Goal: Contribute content

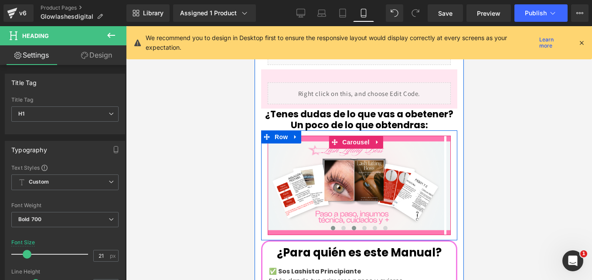
click at [330, 226] on span at bounding box center [332, 228] width 4 height 4
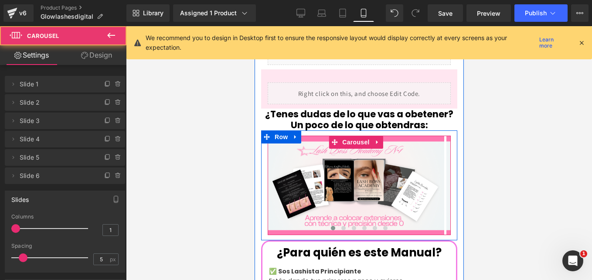
click at [330, 226] on span at bounding box center [332, 228] width 4 height 4
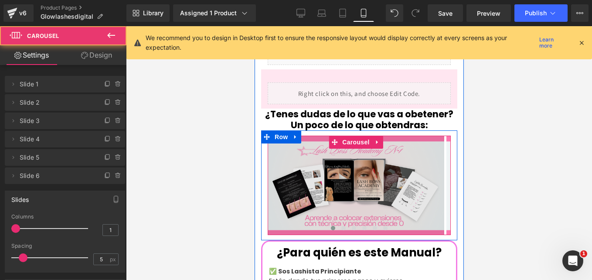
click at [333, 182] on img at bounding box center [355, 184] width 176 height 99
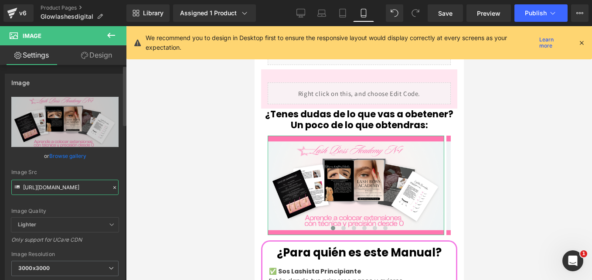
click at [86, 182] on input "[URL][DOMAIN_NAME]" at bounding box center [64, 186] width 107 height 15
paste input "9Qx5SjPR/Copy-of-Pink-[PERSON_NAME]-Y2-K-Minimalist-Style-Product-Recommendatio…"
type input "[URL][DOMAIN_NAME][PERSON_NAME]"
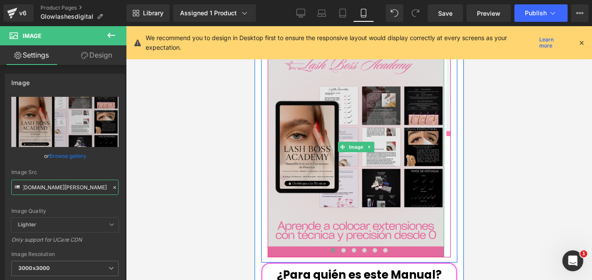
scroll to position [511, 0]
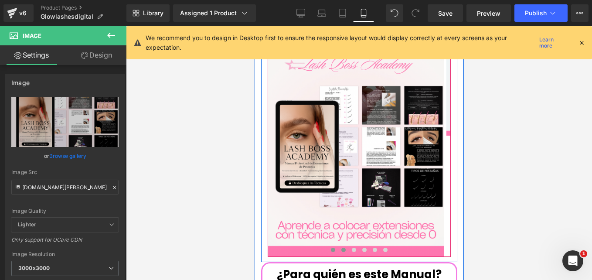
click at [341, 247] on span at bounding box center [343, 249] width 4 height 4
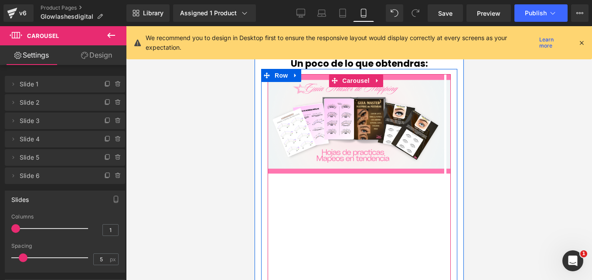
scroll to position [445, 0]
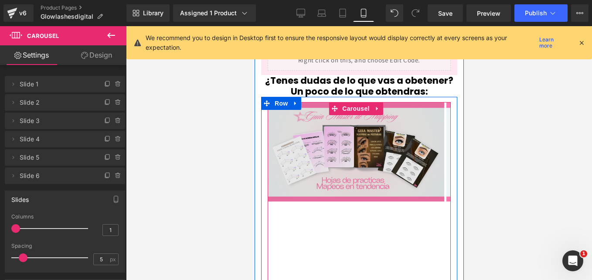
click at [344, 131] on div "Image" at bounding box center [355, 151] width 176 height 99
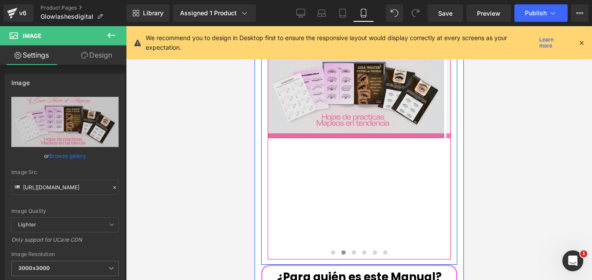
scroll to position [509, 0]
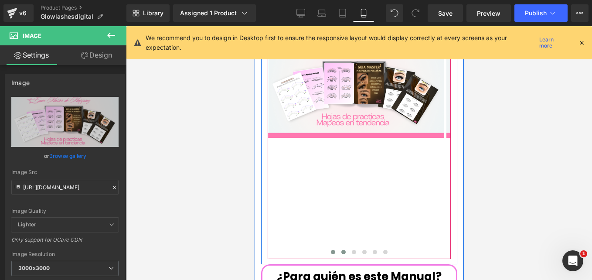
click at [330, 250] on span at bounding box center [332, 252] width 4 height 4
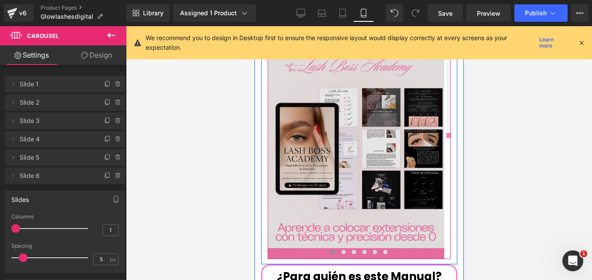
scroll to position [494, 0]
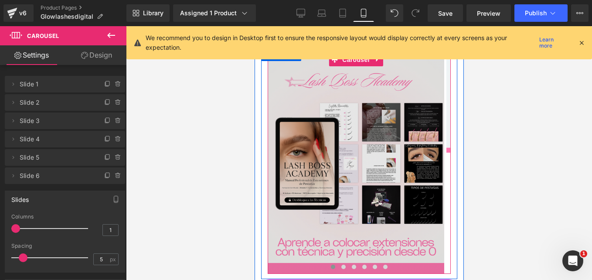
click at [352, 123] on img at bounding box center [355, 163] width 176 height 220
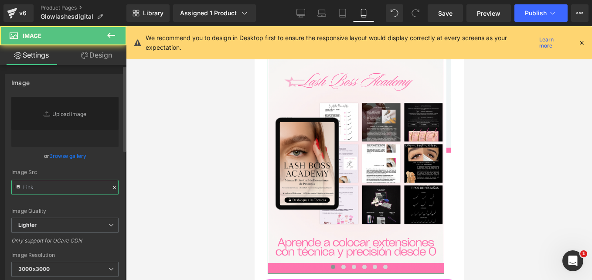
click at [75, 185] on input "text" at bounding box center [64, 186] width 107 height 15
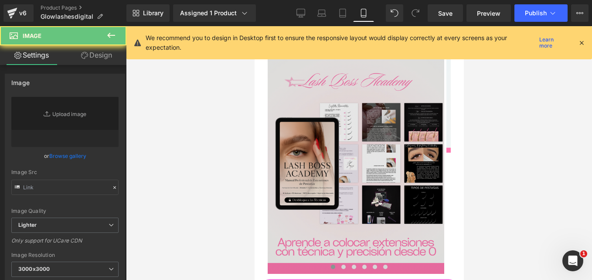
click at [356, 137] on img at bounding box center [355, 163] width 176 height 220
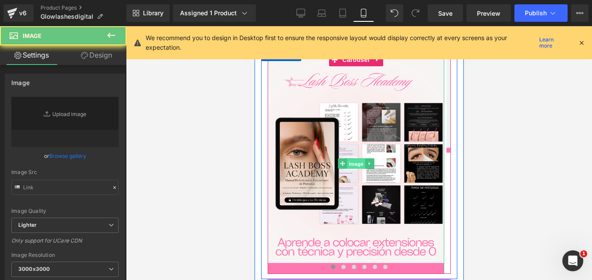
click at [354, 169] on span "Image" at bounding box center [355, 164] width 18 height 10
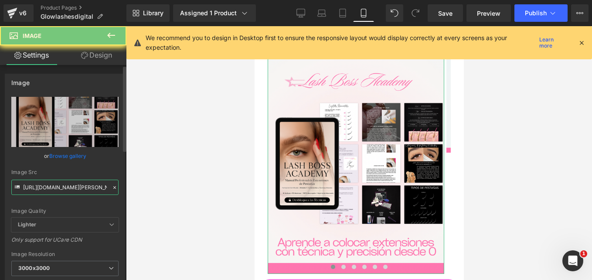
click at [61, 186] on input "[URL][DOMAIN_NAME][PERSON_NAME]" at bounding box center [64, 186] width 107 height 15
paste input "bvscfFL6"
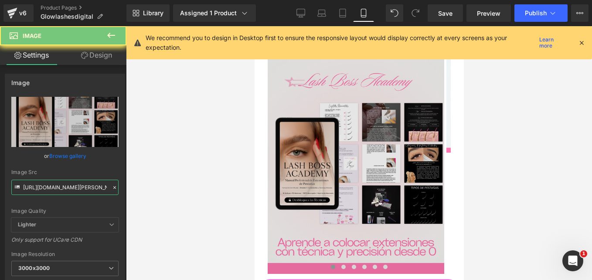
scroll to position [469, 0]
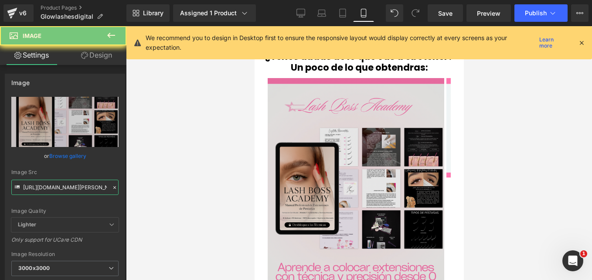
type input "[URL][DOMAIN_NAME][PERSON_NAME]"
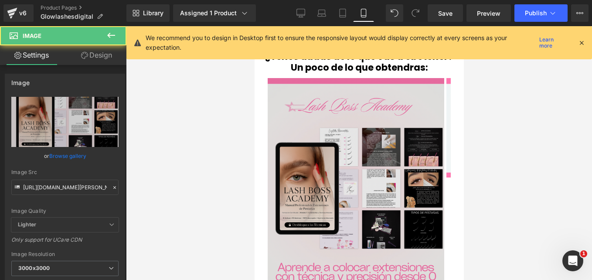
click at [359, 157] on div "Image" at bounding box center [355, 188] width 176 height 220
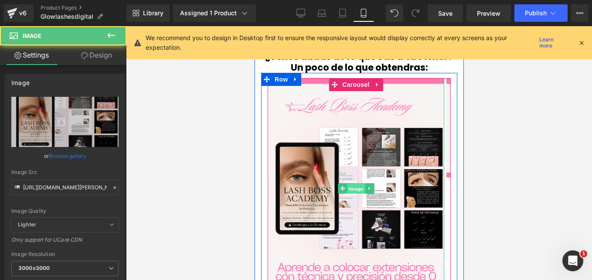
click at [355, 183] on span "Image" at bounding box center [355, 188] width 18 height 10
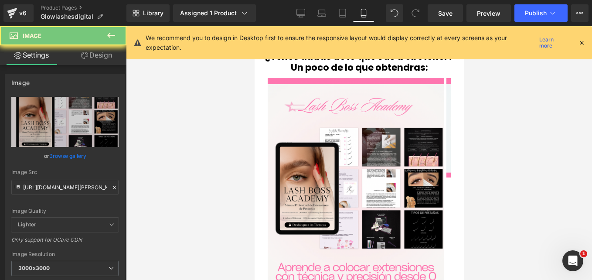
scroll to position [0, 0]
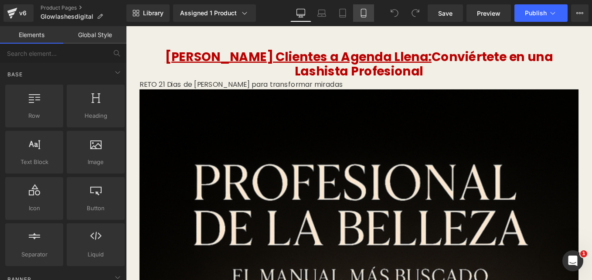
click at [358, 20] on link "Mobile" at bounding box center [363, 12] width 21 height 17
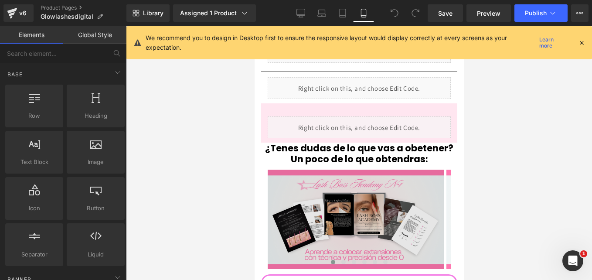
scroll to position [377, 0]
click at [343, 196] on div "Image" at bounding box center [355, 219] width 176 height 99
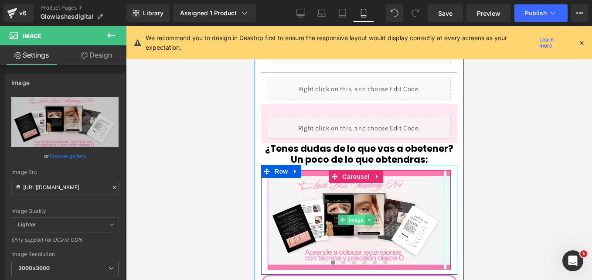
click at [353, 215] on span "Image" at bounding box center [355, 220] width 18 height 10
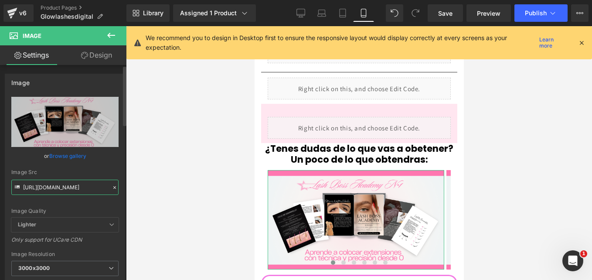
click at [88, 185] on input "[URL][DOMAIN_NAME]" at bounding box center [64, 186] width 107 height 15
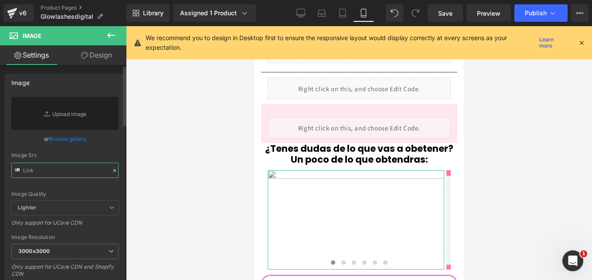
paste input "[URL][DOMAIN_NAME][PERSON_NAME]"
type input "[URL][DOMAIN_NAME][PERSON_NAME]"
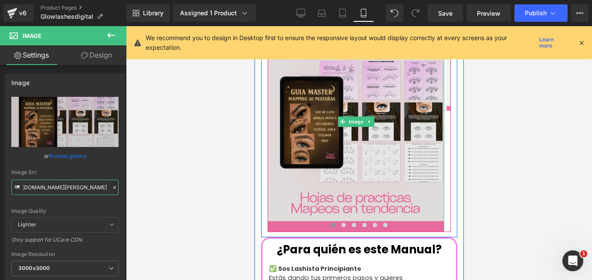
scroll to position [537, 0]
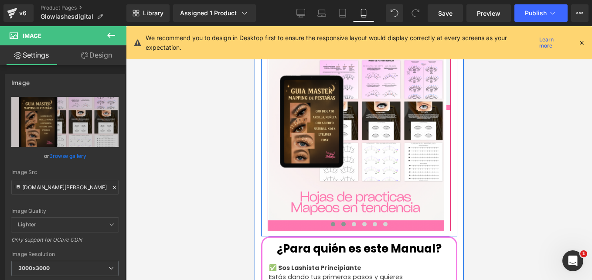
click at [341, 222] on span at bounding box center [343, 224] width 4 height 4
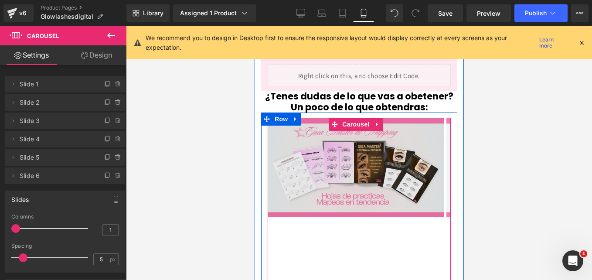
scroll to position [429, 0]
click at [344, 129] on img at bounding box center [355, 167] width 176 height 99
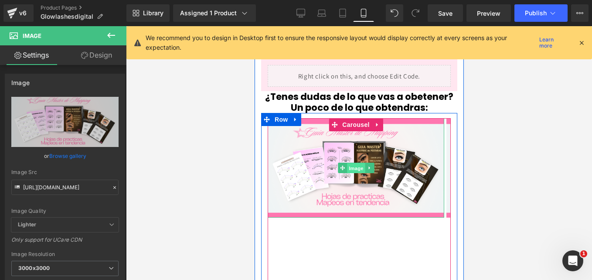
click at [353, 163] on span "Image" at bounding box center [355, 168] width 18 height 10
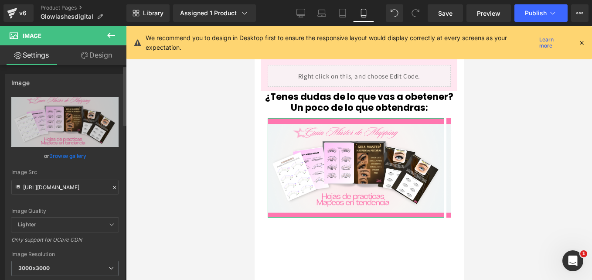
click at [112, 186] on icon at bounding box center [115, 187] width 6 height 6
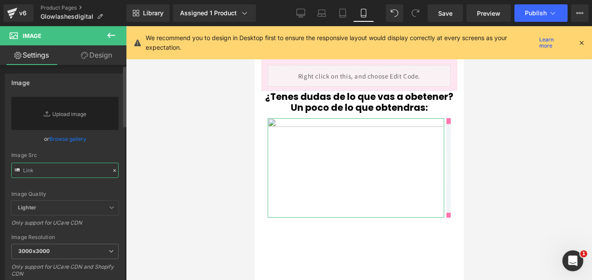
click at [57, 173] on input "text" at bounding box center [64, 169] width 107 height 15
paste input "[URL][DOMAIN_NAME][PERSON_NAME]"
type input "[URL][DOMAIN_NAME][PERSON_NAME]"
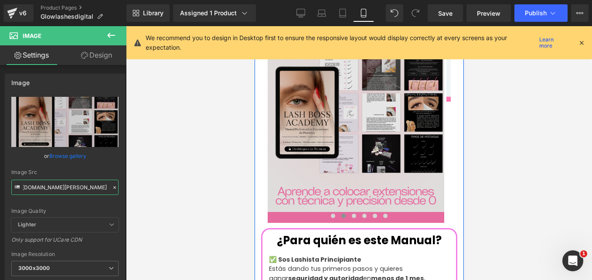
scroll to position [545, 0]
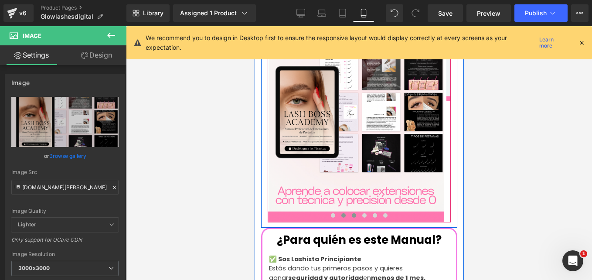
click at [351, 213] on span at bounding box center [353, 215] width 4 height 4
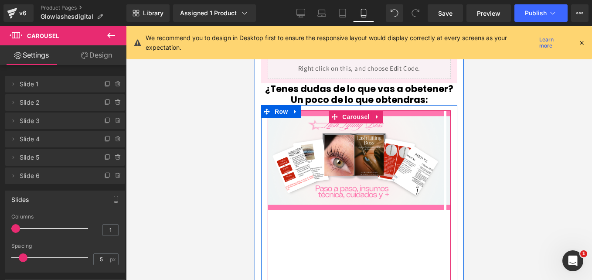
scroll to position [436, 0]
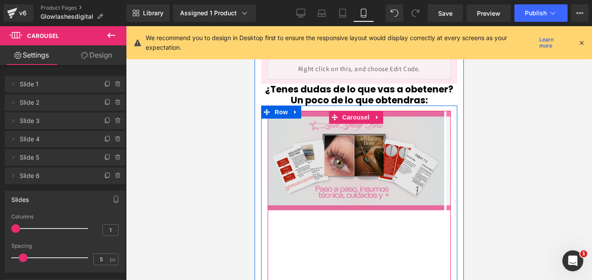
click at [346, 123] on img at bounding box center [355, 160] width 176 height 99
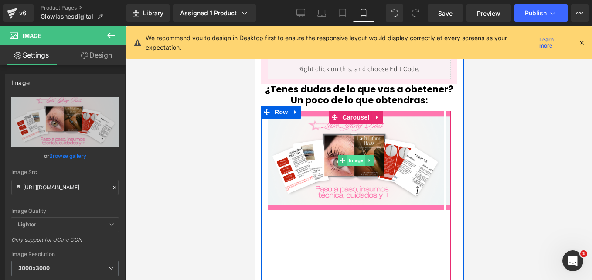
click at [355, 155] on span "Image" at bounding box center [355, 160] width 18 height 10
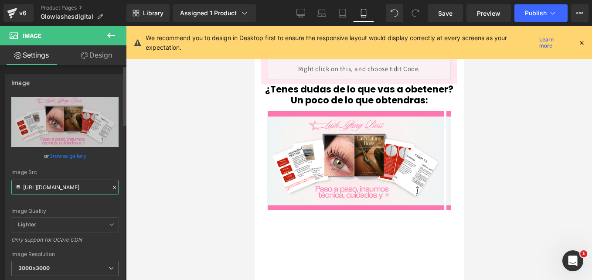
click at [82, 183] on input "https://i.postimg.cc/9fMhq8PZ/3.png" at bounding box center [64, 186] width 107 height 15
paste input "d3czdQFX/Copy-of-Copy-of-Pink-White-Y2-K-Minimalist-Style-Product-Recommendatio…"
type input "https://i.postimg.cc/d3czdQFX/Copy-of-Copy-of-Pink-White-Y2-K-Minimalist-Style-…"
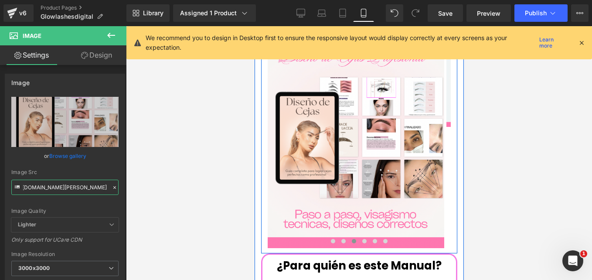
scroll to position [520, 0]
click at [362, 238] on span at bounding box center [364, 240] width 4 height 4
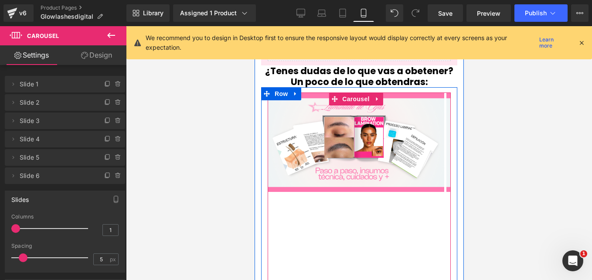
scroll to position [431, 0]
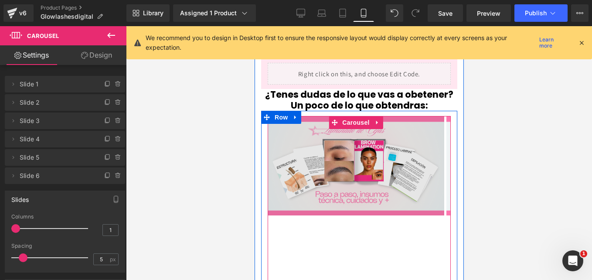
click at [352, 129] on img at bounding box center [355, 165] width 176 height 99
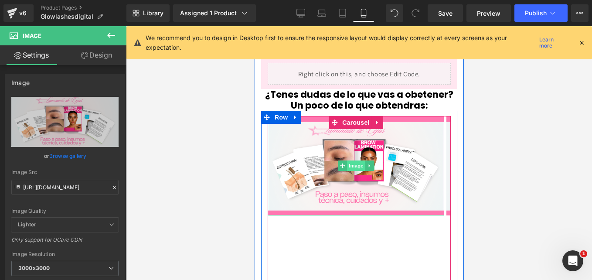
click at [355, 160] on span "Image" at bounding box center [355, 165] width 18 height 10
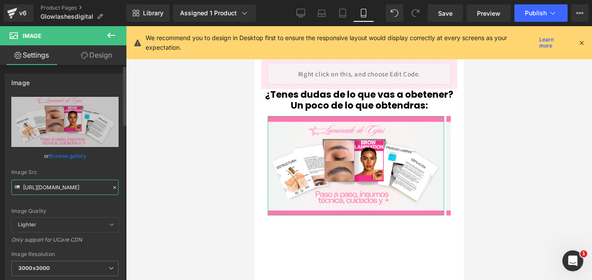
click at [88, 184] on input "https://i.postimg.cc/FKBQbyGq/4.png" at bounding box center [64, 186] width 107 height 15
paste input "RV9kZ0XJ/Copy-of-Pink-White-Y2-K-Minimalist-Style-Product-Recommendation-Instag…"
type input "https://i.postimg.cc/RV9kZ0XJ/Copy-of-Pink-White-Y2-K-Minimalist-Style-Product-…"
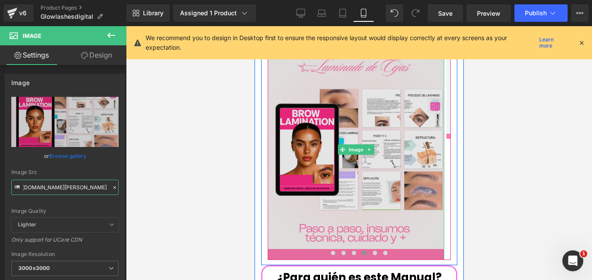
scroll to position [509, 0]
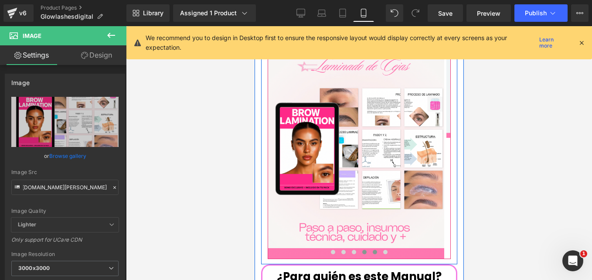
click at [374, 247] on button at bounding box center [374, 251] width 10 height 9
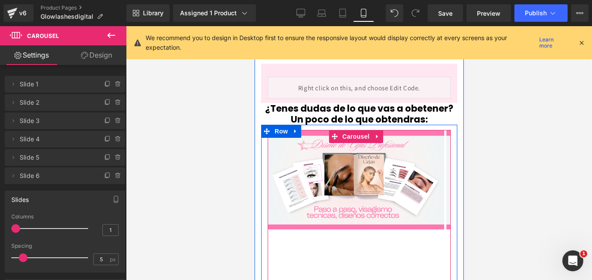
scroll to position [413, 0]
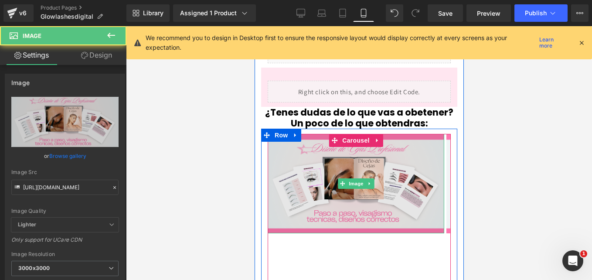
click at [353, 150] on img at bounding box center [355, 183] width 176 height 99
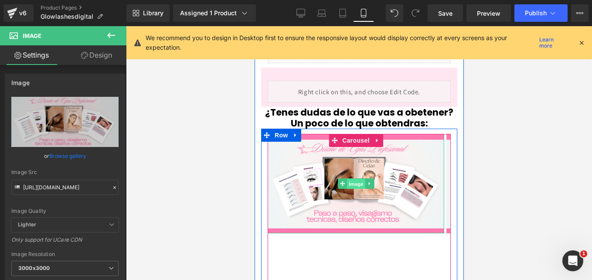
click at [356, 179] on span "Image" at bounding box center [355, 184] width 18 height 10
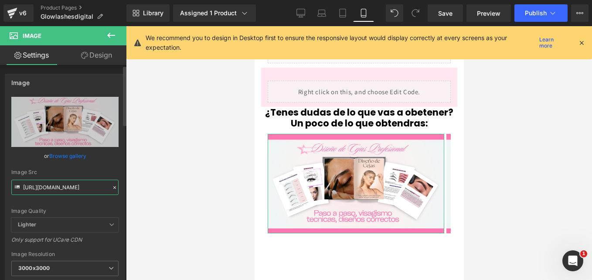
click at [70, 185] on input "https://i.postimg.cc/26LN01K5/5.png" at bounding box center [64, 186] width 107 height 15
paste input "c1QqW3MN/Copy-of-Pink-White-Y2-K-Minimalist-Style-Product-Recommendation-Instag…"
type input "https://i.postimg.cc/c1QqW3MN/Copy-of-Pink-White-Y2-K-Minimalist-Style-Product-…"
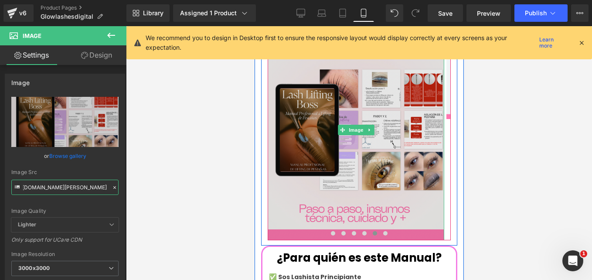
scroll to position [555, 0]
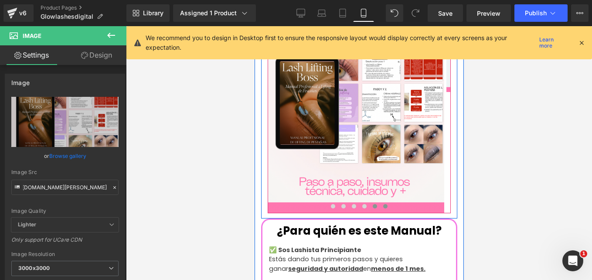
click at [382, 204] on span at bounding box center [384, 206] width 4 height 4
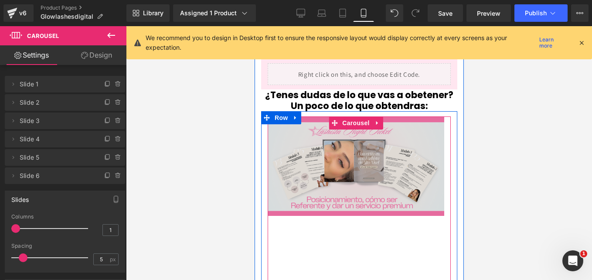
scroll to position [430, 0]
click at [333, 145] on img at bounding box center [355, 166] width 176 height 99
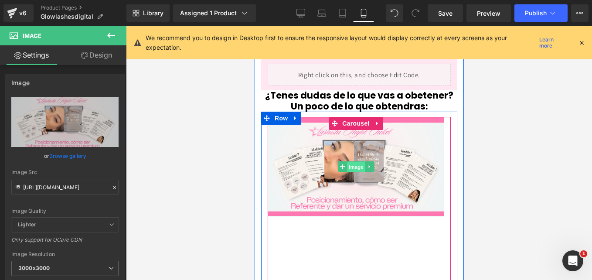
click at [352, 162] on span "Image" at bounding box center [355, 167] width 18 height 10
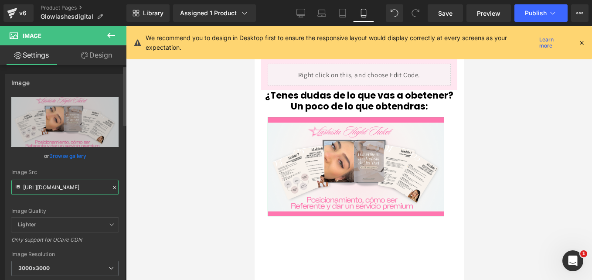
click at [74, 181] on input "https://i.postimg.cc/MHk2NzCm/6.png" at bounding box center [64, 186] width 107 height 15
click at [53, 188] on input "https://i.postimg.cc/MHk2NzCm/6.png" at bounding box center [64, 186] width 107 height 15
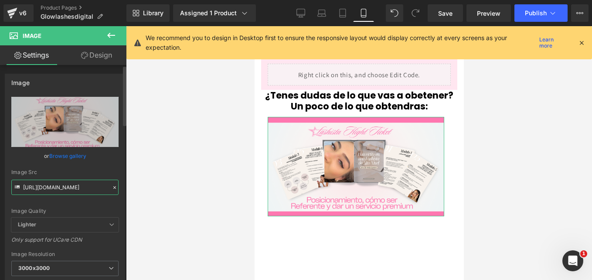
click at [53, 188] on input "https://i.postimg.cc/MHk2NzCm/6.png" at bounding box center [64, 186] width 107 height 15
paste input "FK8trgBh/Copy-of-Pink-White-Y2-K-Minimalist-Style-Product-Recommendation-Instag…"
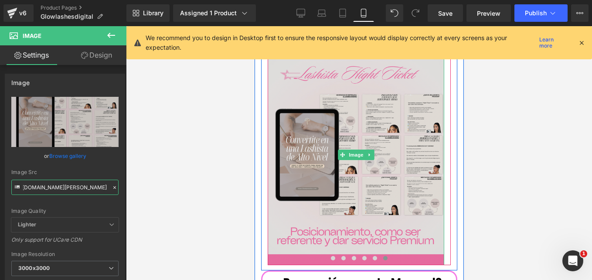
scroll to position [503, 0]
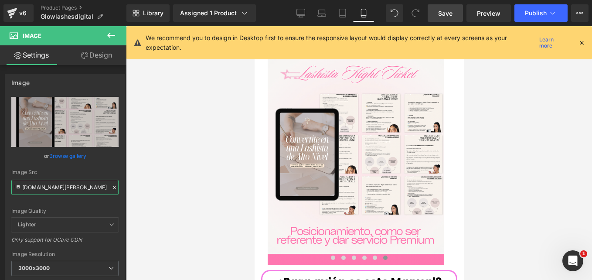
type input "https://i.postimg.cc/FK8trgBh/Copy-of-Pink-White-Y2-K-Minimalist-Style-Product-…"
click at [451, 15] on span "Save" at bounding box center [445, 13] width 14 height 9
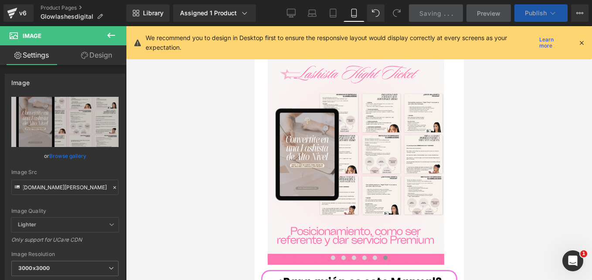
scroll to position [0, 0]
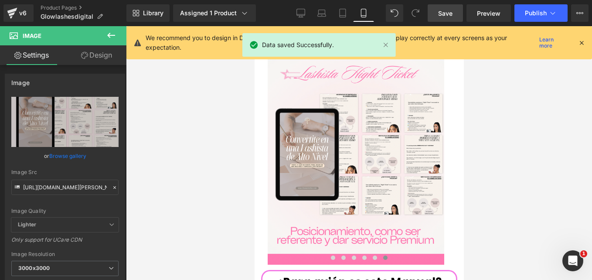
click at [578, 42] on icon at bounding box center [581, 43] width 8 height 8
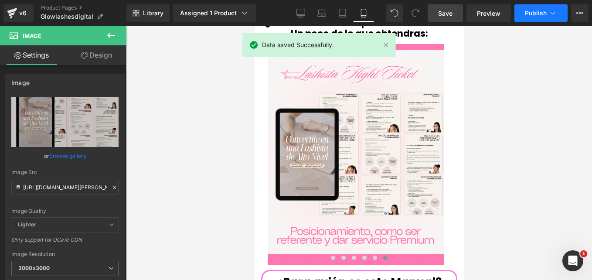
click at [541, 12] on span "Publish" at bounding box center [535, 13] width 22 height 7
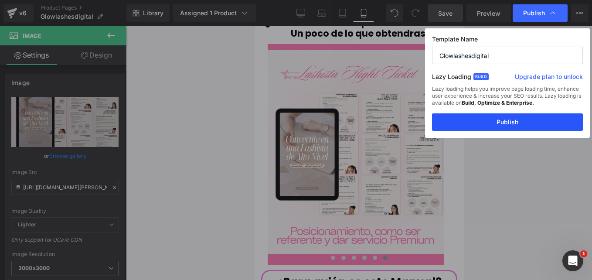
click at [511, 119] on button "Publish" at bounding box center [507, 121] width 151 height 17
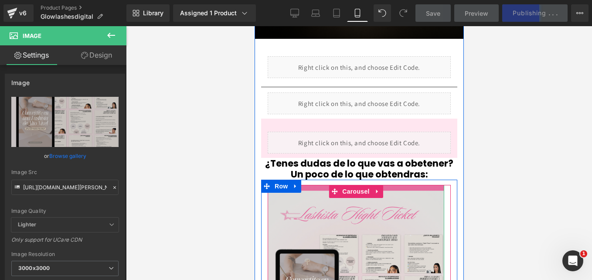
scroll to position [360, 0]
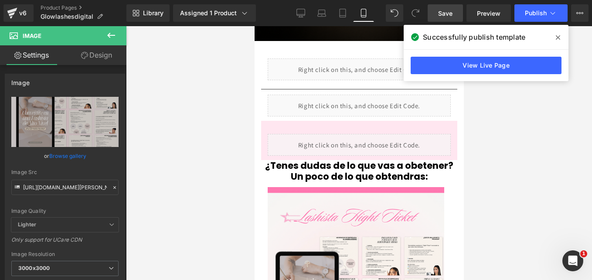
drag, startPoint x: 558, startPoint y: 38, endPoint x: 99, endPoint y: 83, distance: 461.4
click at [558, 38] on icon at bounding box center [557, 37] width 4 height 4
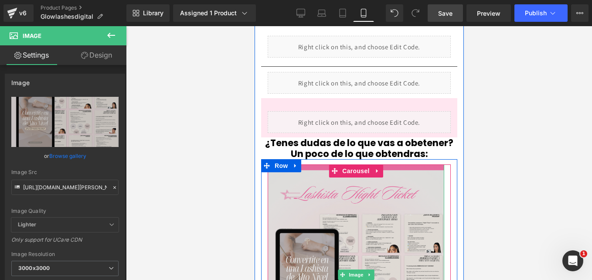
scroll to position [381, 0]
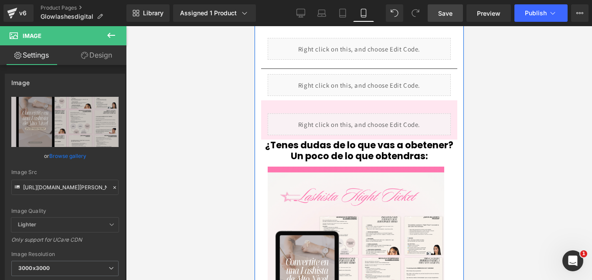
click at [397, 139] on h1 "¿Tenes dudas de lo que vas a obetener? Un poco de lo que obtendras:" at bounding box center [358, 150] width 196 height 22
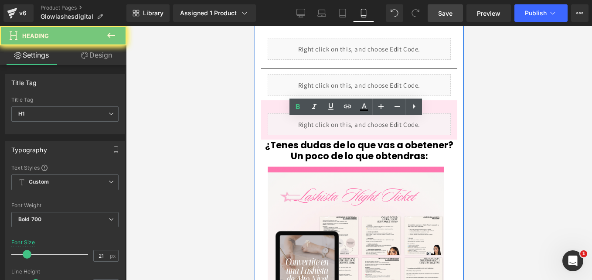
click at [397, 139] on h1 "¿Tenes dudas de lo que vas a obetener? Un poco de lo que obtendras:" at bounding box center [358, 150] width 196 height 22
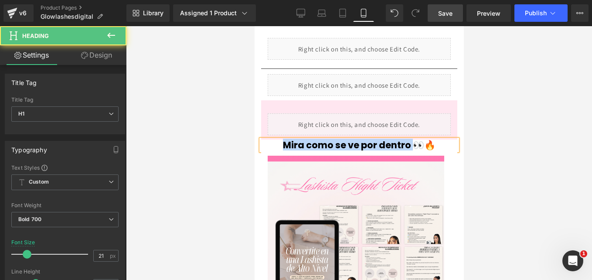
drag, startPoint x: 274, startPoint y: 125, endPoint x: 408, endPoint y: 125, distance: 133.3
click at [408, 139] on h1 "Mira como se ve por dentro 👀🔥" at bounding box center [358, 144] width 196 height 11
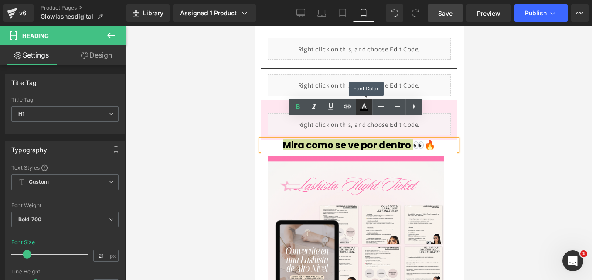
click at [366, 103] on icon at bounding box center [364, 106] width 10 height 10
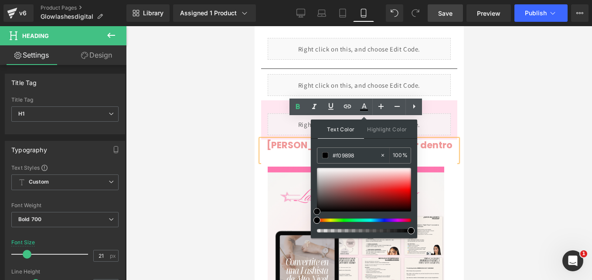
click at [387, 178] on div at bounding box center [364, 190] width 94 height 44
type input "#f0a2a2"
click at [386, 177] on span at bounding box center [385, 176] width 7 height 7
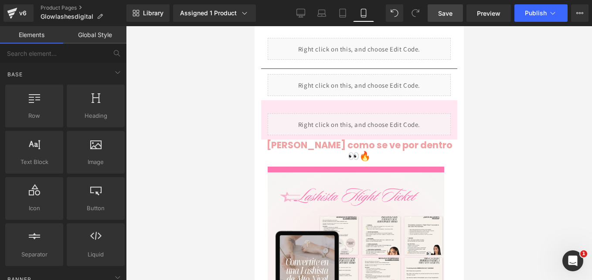
click at [225, 178] on div at bounding box center [359, 153] width 466 height 254
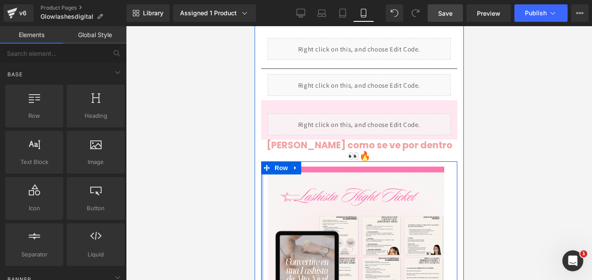
click at [260, 161] on div at bounding box center [261, 276] width 2 height 231
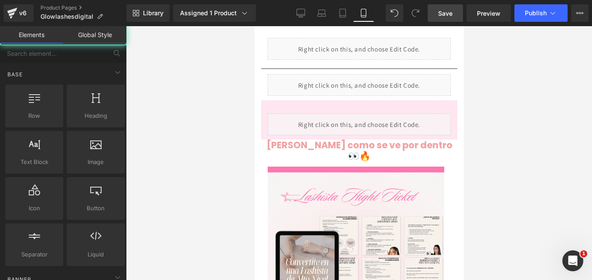
click at [238, 154] on div at bounding box center [359, 153] width 466 height 254
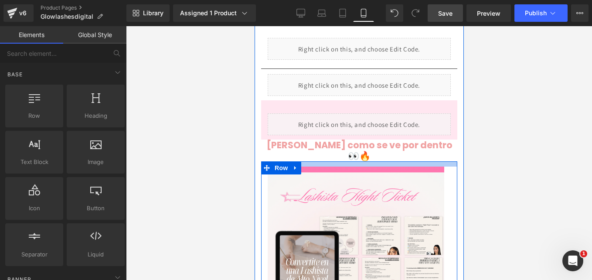
click at [317, 161] on div at bounding box center [358, 163] width 196 height 5
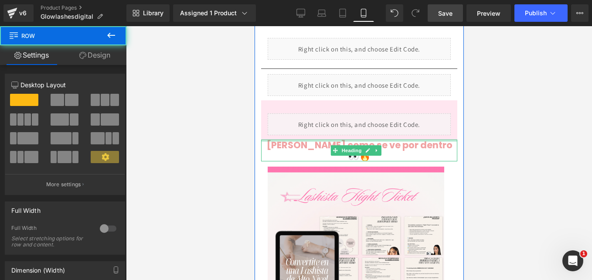
click at [320, 139] on div at bounding box center [358, 140] width 196 height 2
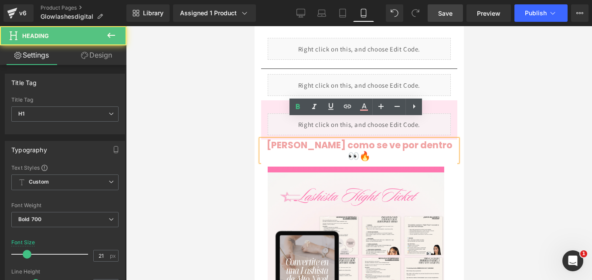
click at [401, 139] on span "Mira como se ve por dentro" at bounding box center [359, 145] width 186 height 13
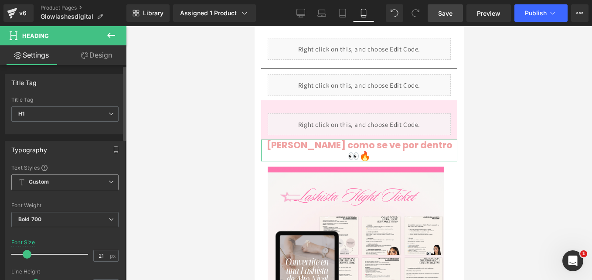
click at [81, 181] on span "Custom" at bounding box center [64, 182] width 107 height 16
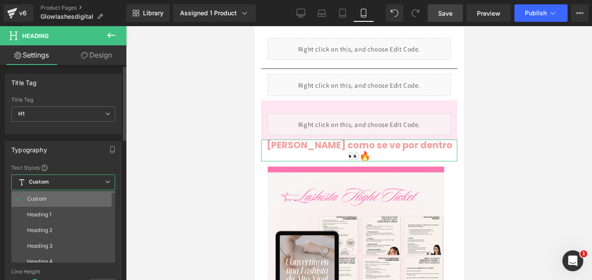
click at [52, 201] on li "Custom" at bounding box center [65, 199] width 108 height 16
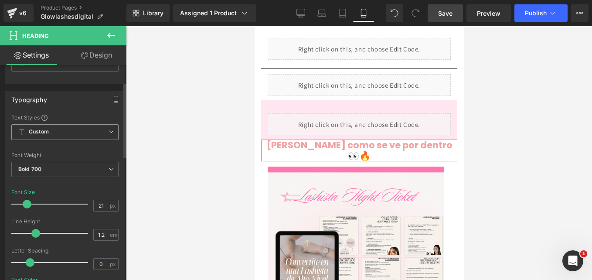
scroll to position [51, 0]
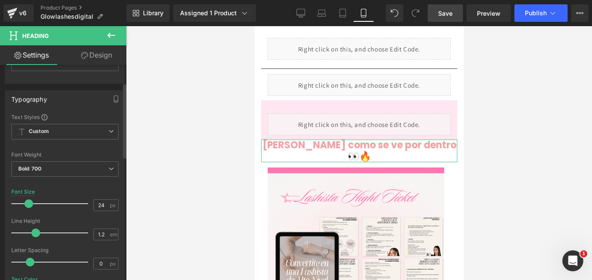
type input "25"
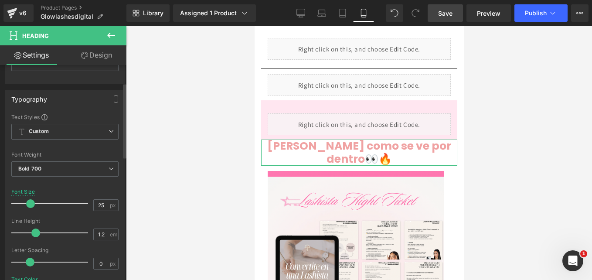
click at [29, 200] on span at bounding box center [30, 203] width 9 height 9
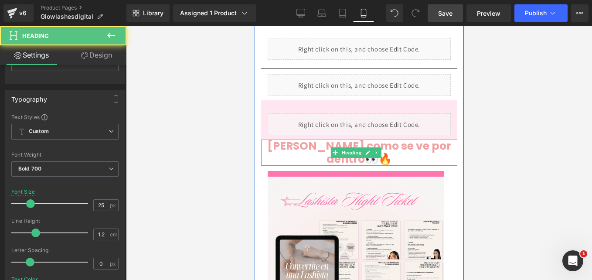
click at [267, 138] on span "Mira como se ve por dentro" at bounding box center [359, 152] width 184 height 28
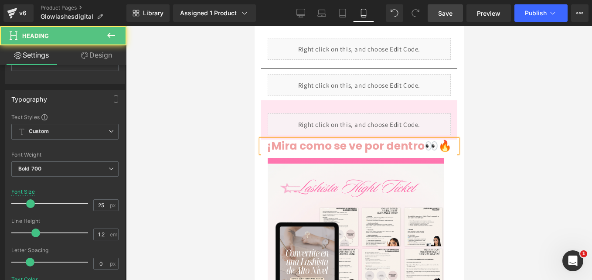
click at [416, 138] on span "¡Mira como se ve por dentro" at bounding box center [345, 145] width 157 height 15
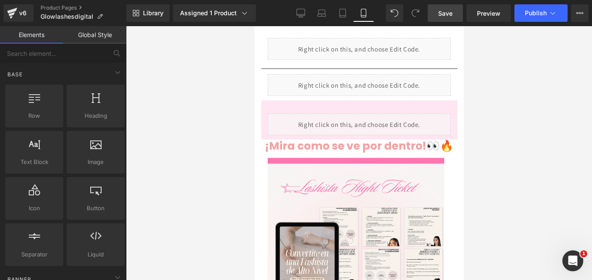
click at [498, 104] on div at bounding box center [359, 153] width 466 height 254
click at [441, 14] on span "Save" at bounding box center [445, 13] width 14 height 9
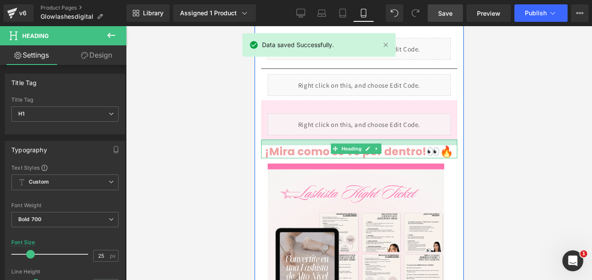
drag, startPoint x: 335, startPoint y: 120, endPoint x: 335, endPoint y: 125, distance: 5.7
click at [335, 139] on div "¡Mira como se ve por dentro! 👀🔥 Heading" at bounding box center [358, 148] width 196 height 19
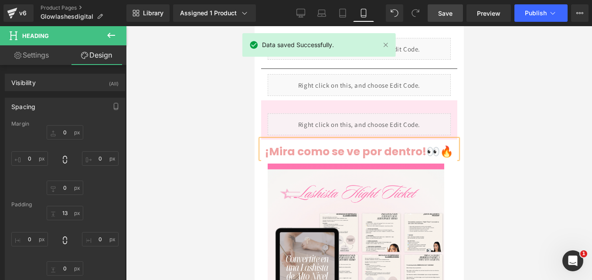
click at [447, 15] on span "Save" at bounding box center [445, 13] width 14 height 9
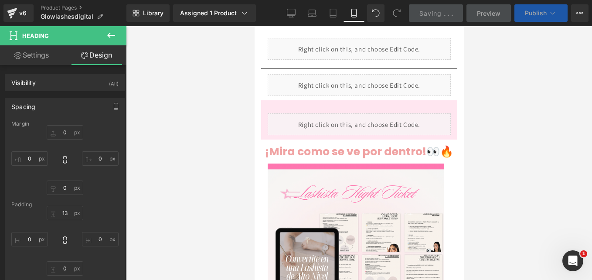
click at [527, 14] on span "Publish" at bounding box center [535, 13] width 22 height 7
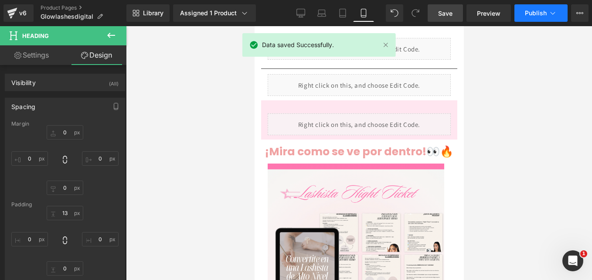
click at [531, 10] on span "Publish" at bounding box center [535, 13] width 22 height 7
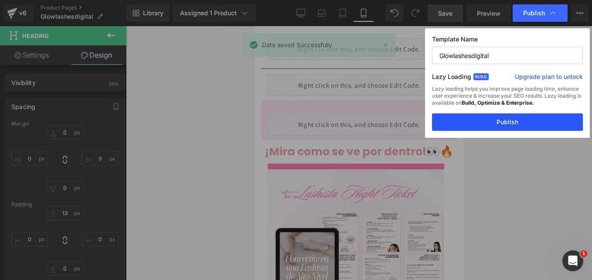
click at [497, 120] on button "Publish" at bounding box center [507, 121] width 151 height 17
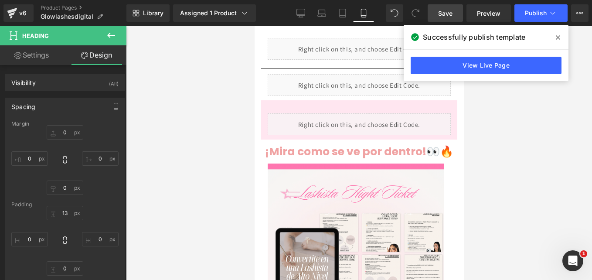
click at [559, 37] on icon at bounding box center [557, 37] width 4 height 7
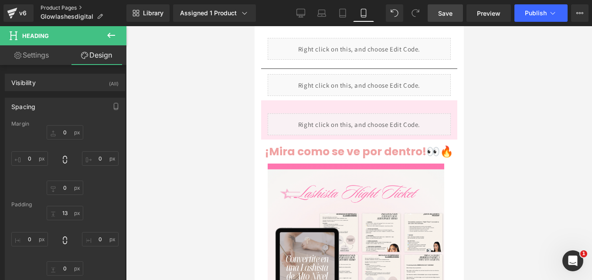
click at [51, 8] on link "Product Pages" at bounding box center [84, 7] width 86 height 7
